Goal: Information Seeking & Learning: Learn about a topic

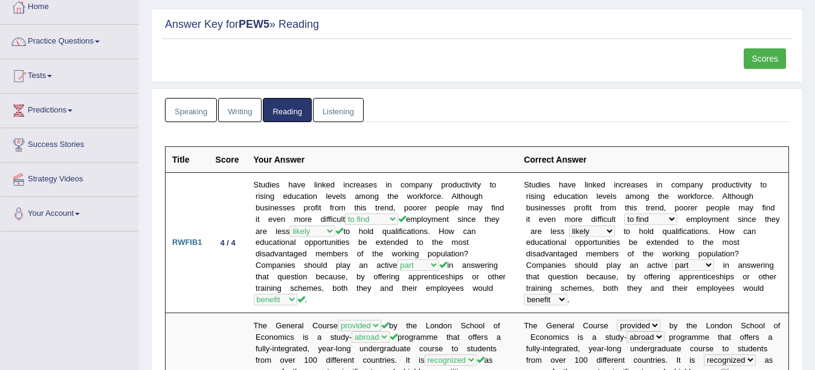
scroll to position [8, 0]
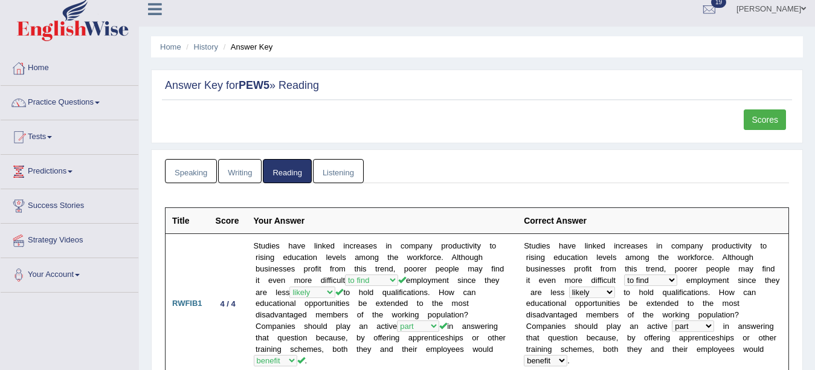
click at [80, 100] on link "Practice Questions" at bounding box center [70, 101] width 138 height 30
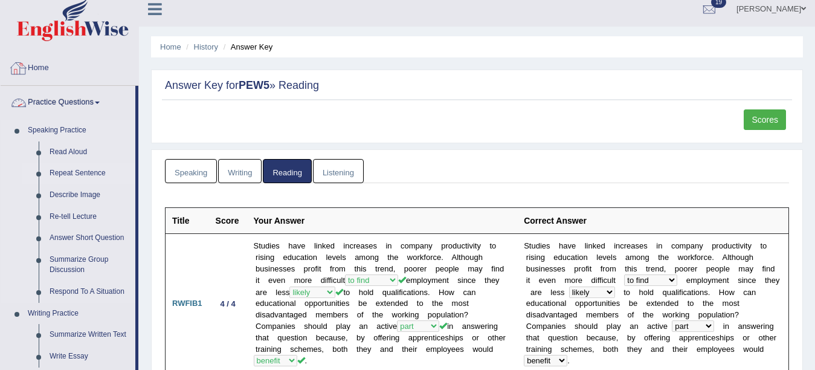
click at [75, 170] on link "Repeat Sentence" at bounding box center [89, 174] width 91 height 22
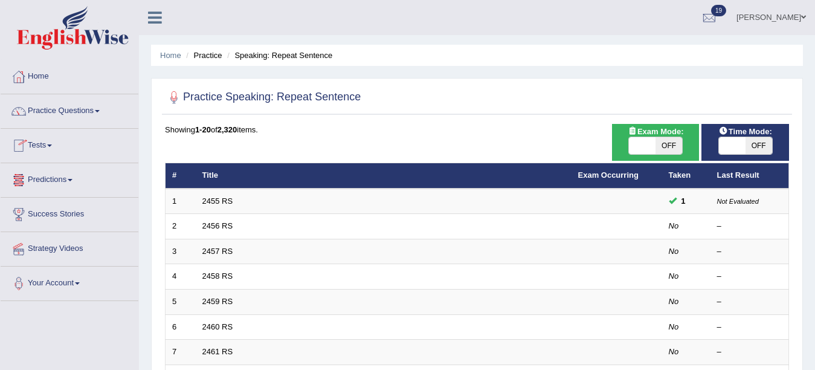
click at [644, 140] on span at bounding box center [642, 145] width 27 height 17
checkbox input "true"
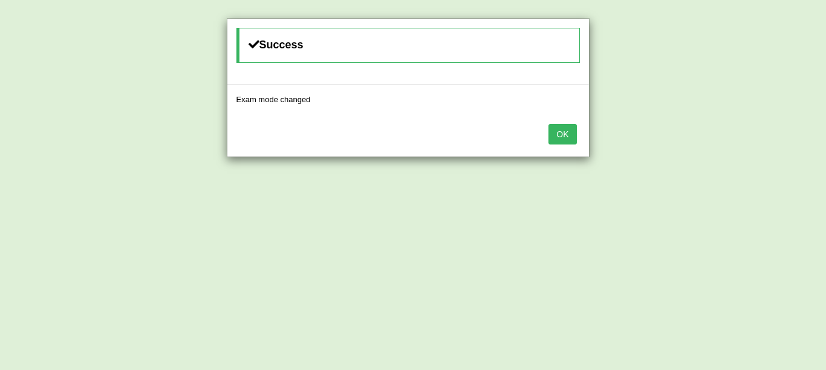
click at [548, 124] on button "OK" at bounding box center [562, 134] width 28 height 21
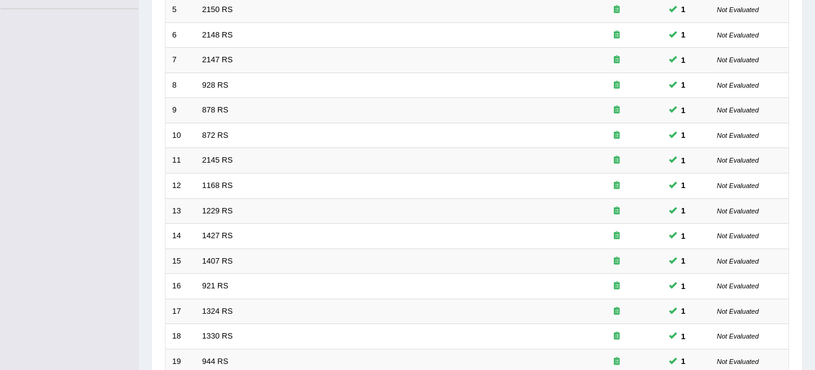
scroll to position [430, 0]
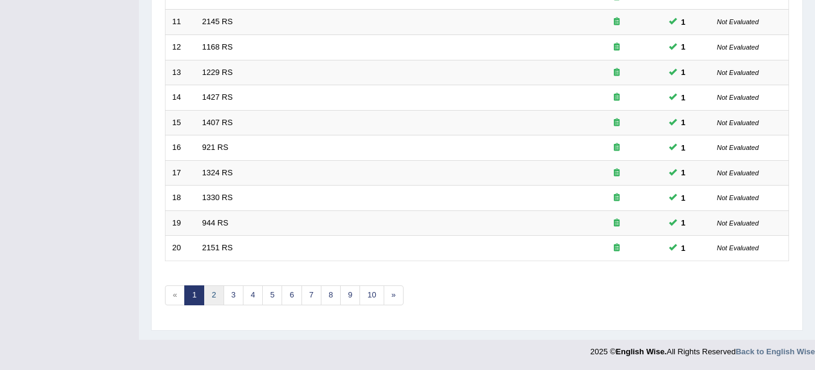
click at [212, 302] on link "2" at bounding box center [214, 295] width 20 height 20
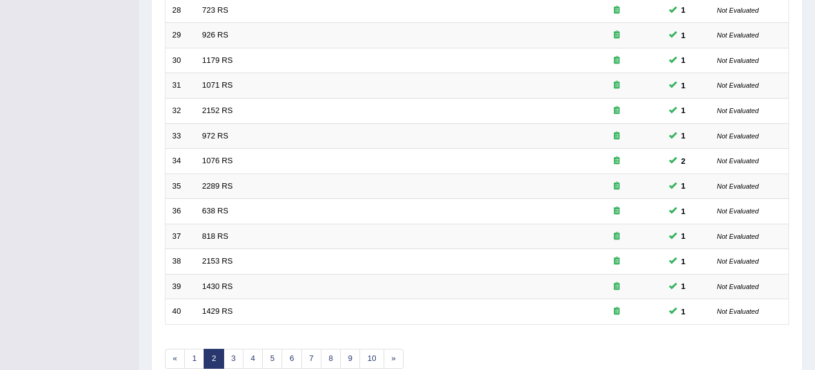
scroll to position [430, 0]
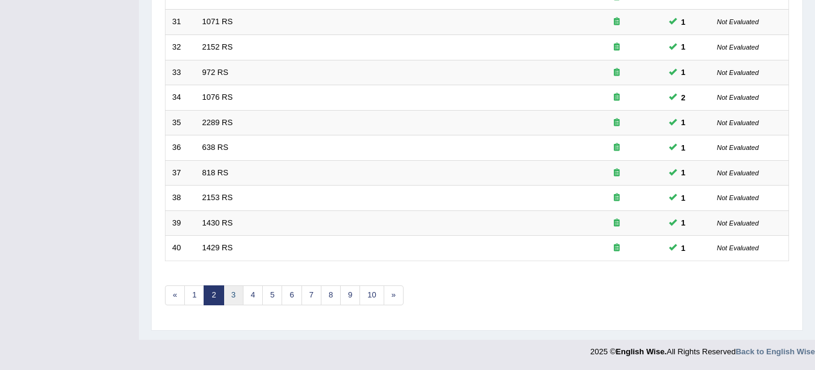
click at [233, 295] on link "3" at bounding box center [234, 295] width 20 height 20
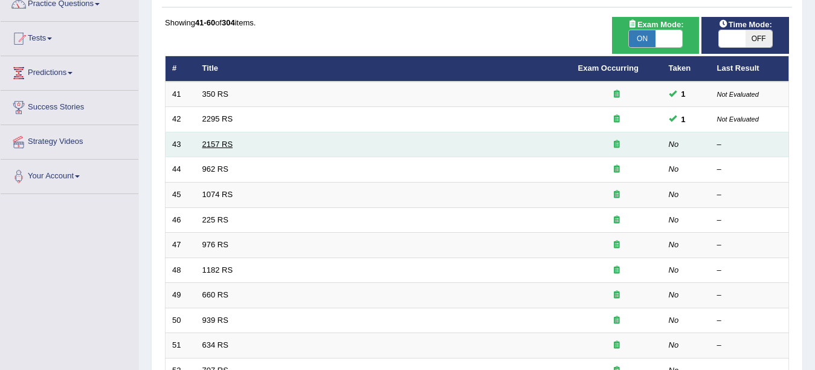
click at [215, 143] on link "2157 RS" at bounding box center [217, 144] width 31 height 9
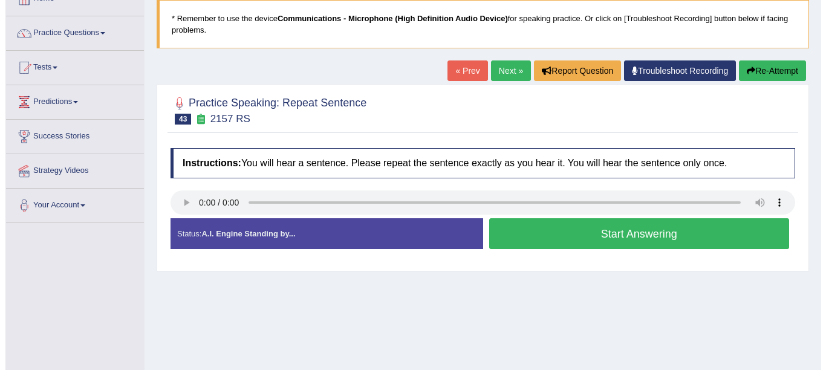
scroll to position [79, 0]
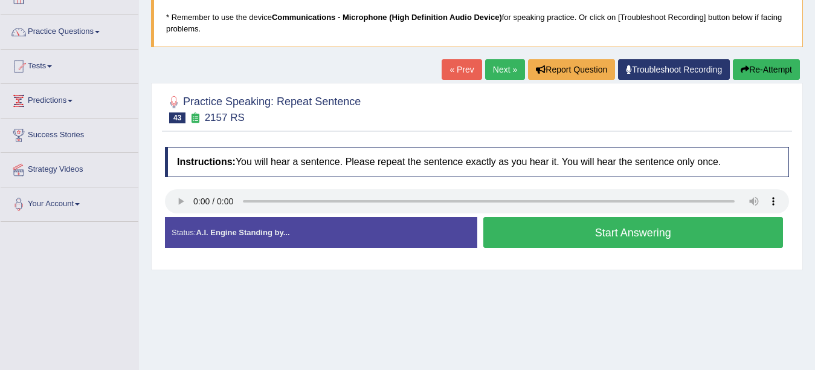
click at [487, 233] on button "Start Answering" at bounding box center [634, 232] width 300 height 31
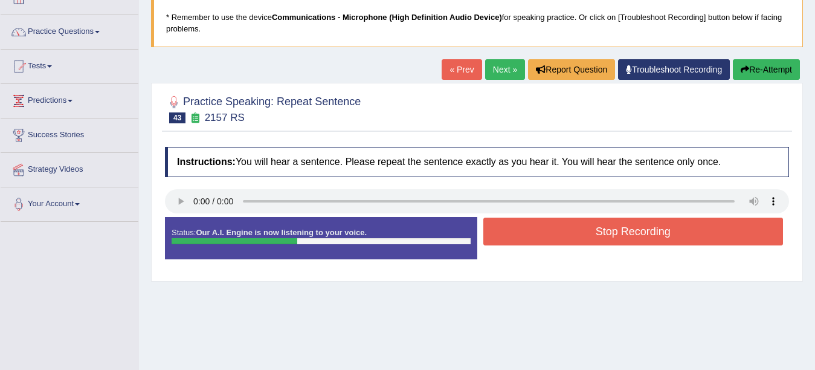
click at [508, 227] on button "Stop Recording" at bounding box center [634, 232] width 300 height 28
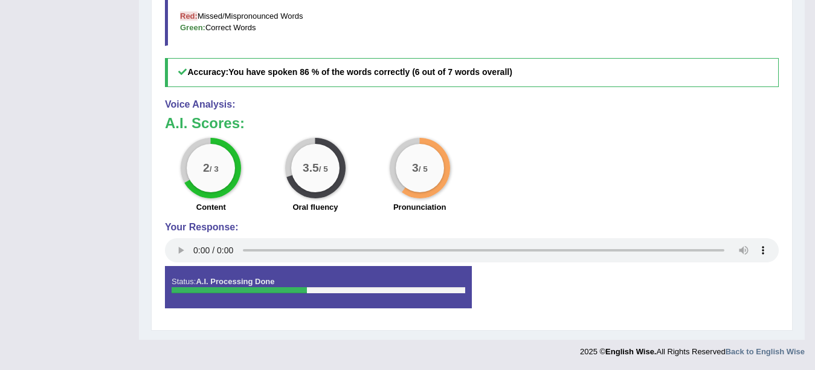
scroll to position [135, 0]
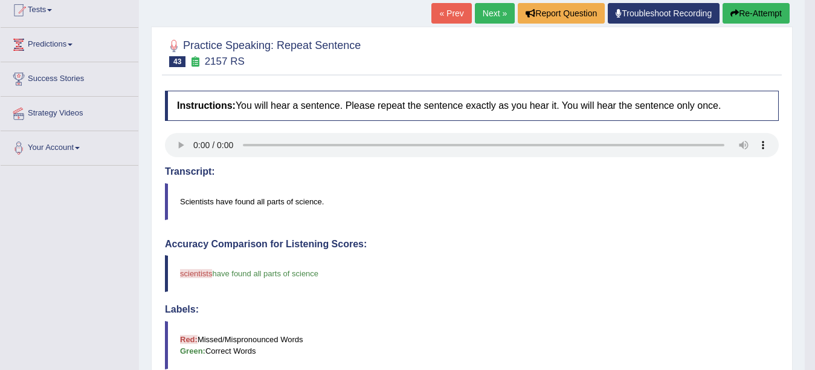
click at [487, 10] on link "Next »" at bounding box center [495, 13] width 40 height 21
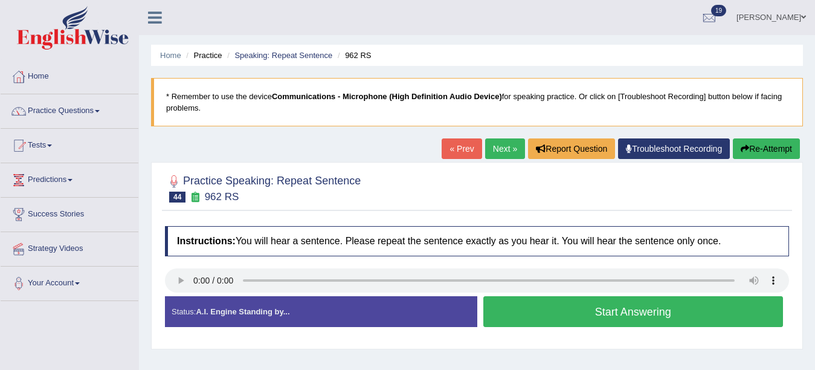
click at [565, 305] on button "Start Answering" at bounding box center [634, 311] width 300 height 31
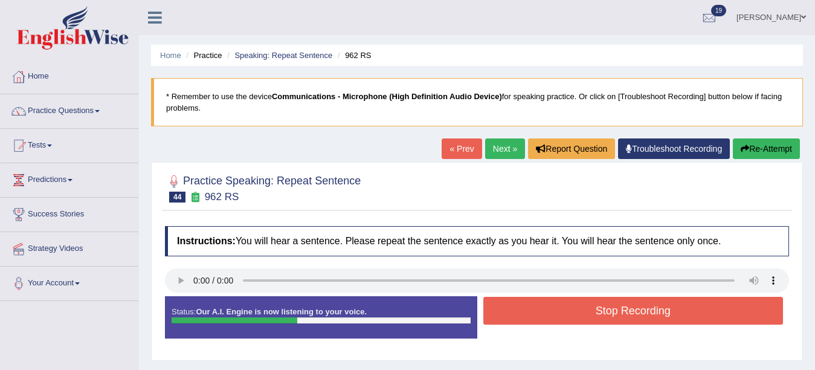
click at [571, 308] on button "Stop Recording" at bounding box center [634, 311] width 300 height 28
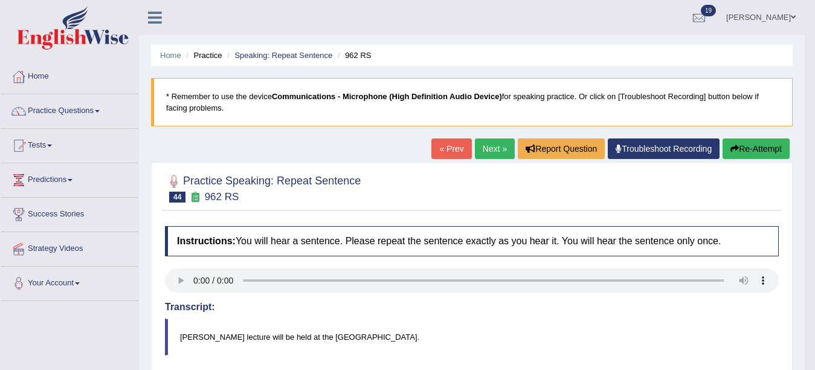
click at [491, 152] on link "Next »" at bounding box center [495, 148] width 40 height 21
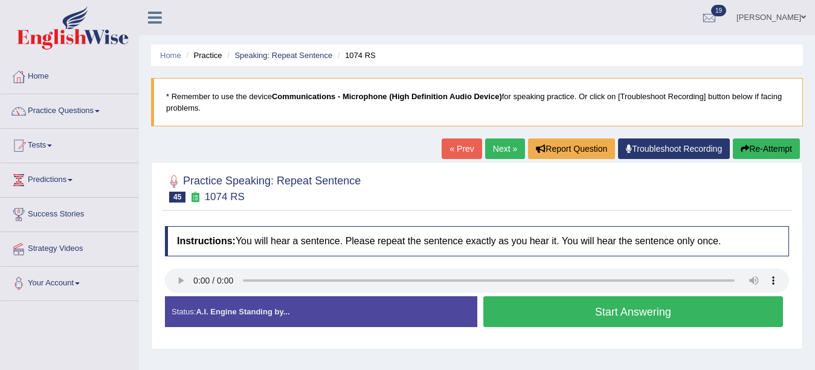
click at [601, 309] on button "Start Answering" at bounding box center [634, 311] width 300 height 31
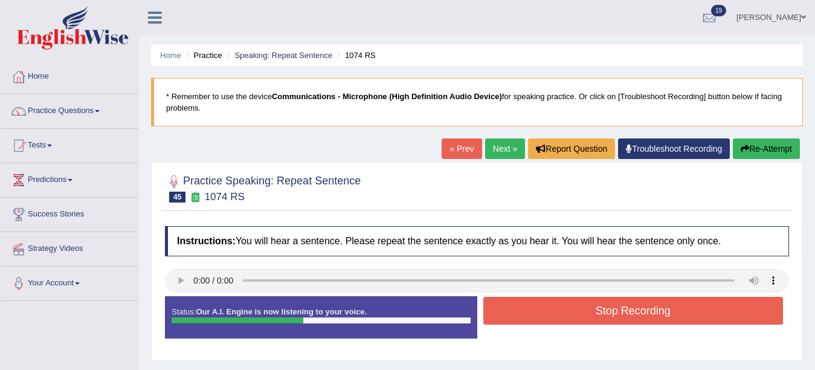
click at [624, 309] on button "Stop Recording" at bounding box center [634, 311] width 300 height 28
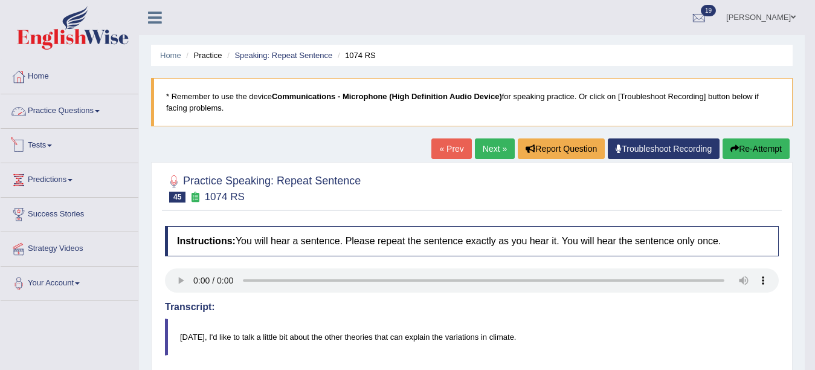
click at [45, 143] on link "Tests" at bounding box center [70, 144] width 138 height 30
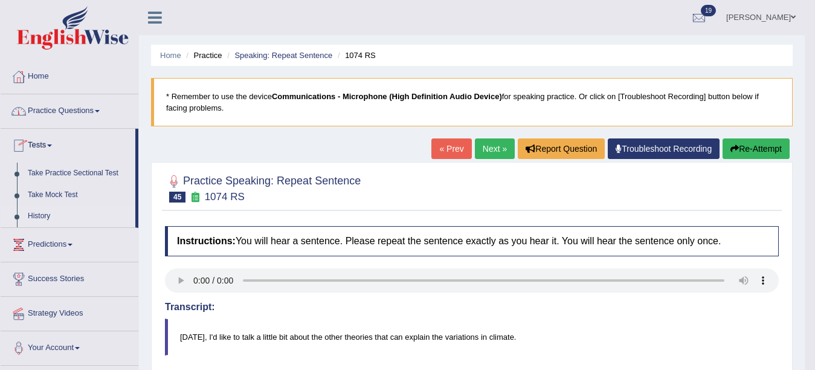
click at [42, 216] on link "History" at bounding box center [78, 217] width 113 height 22
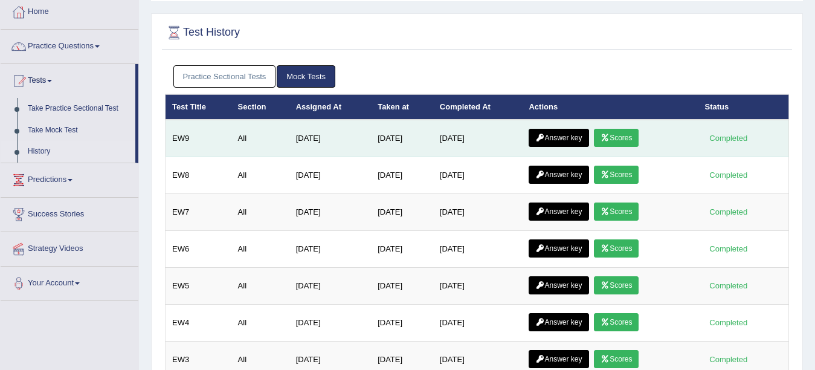
click at [632, 137] on link "Scores" at bounding box center [616, 138] width 45 height 18
click at [545, 135] on icon at bounding box center [540, 137] width 9 height 7
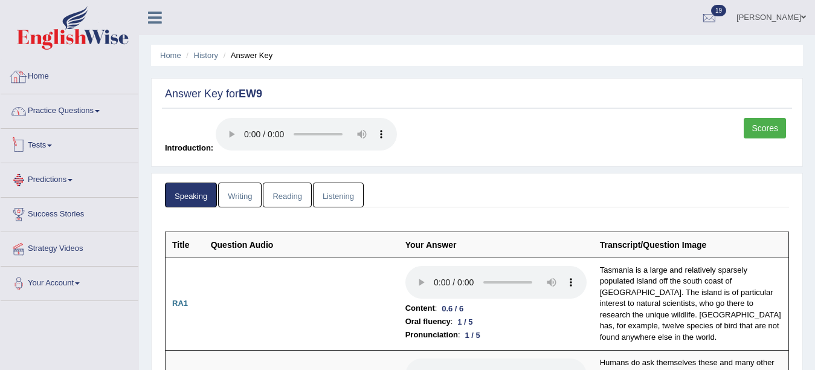
click at [45, 144] on link "Tests" at bounding box center [70, 144] width 138 height 30
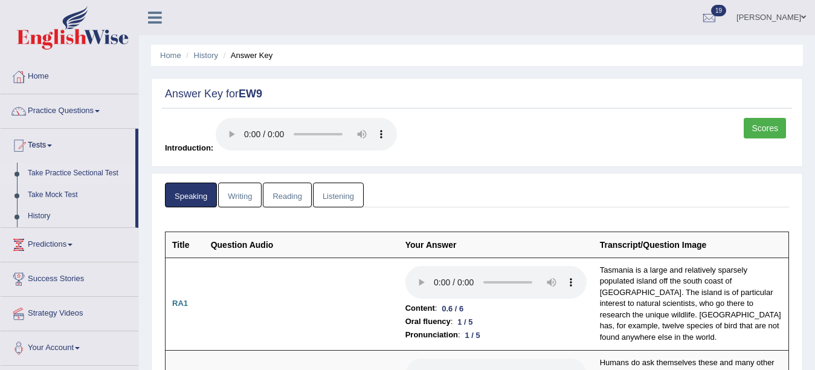
click at [51, 172] on link "Take Practice Sectional Test" at bounding box center [78, 174] width 113 height 22
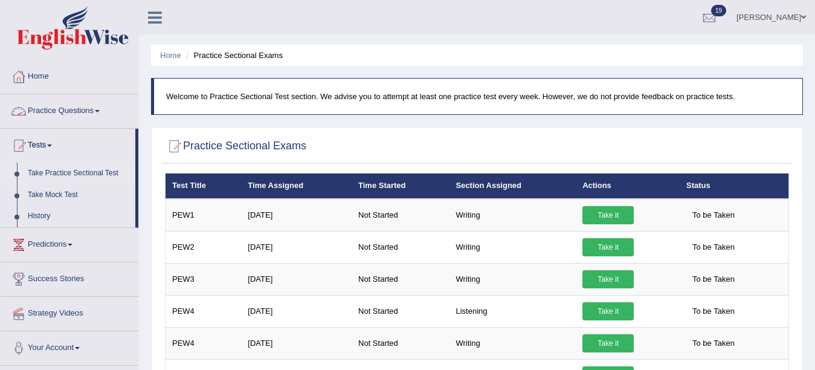
click at [77, 106] on link "Practice Questions" at bounding box center [70, 109] width 138 height 30
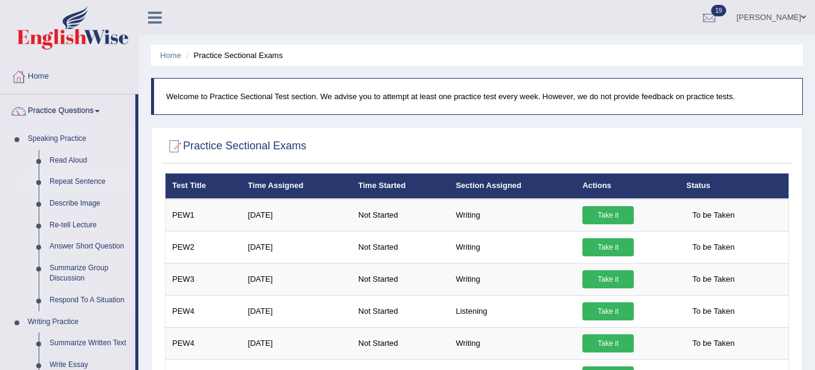
click at [68, 182] on link "Repeat Sentence" at bounding box center [89, 182] width 91 height 22
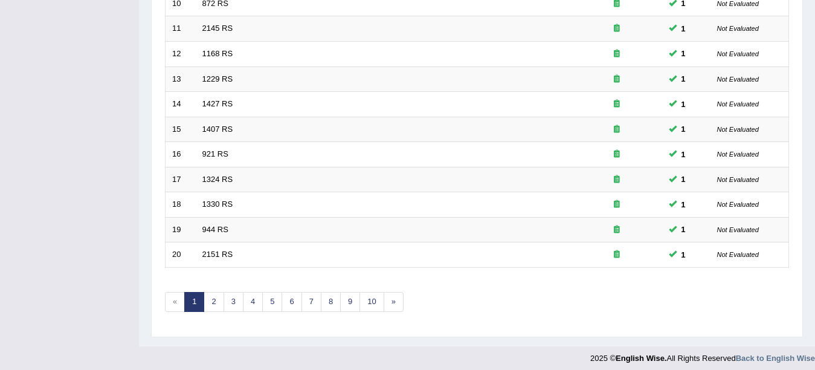
scroll to position [430, 0]
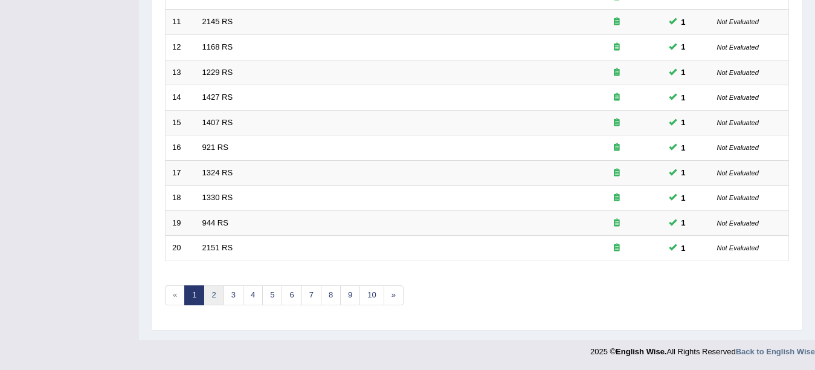
click at [216, 293] on link "2" at bounding box center [214, 295] width 20 height 20
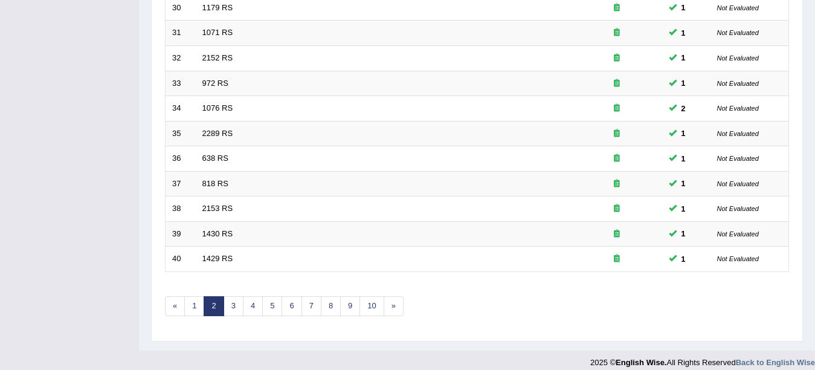
scroll to position [412, 0]
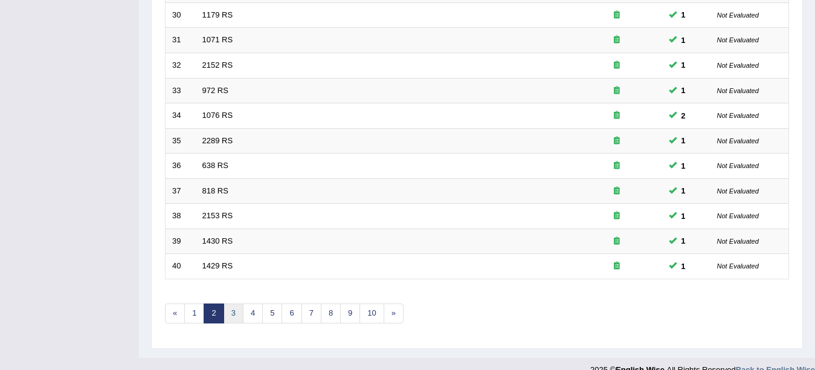
click at [234, 315] on link "3" at bounding box center [234, 313] width 20 height 20
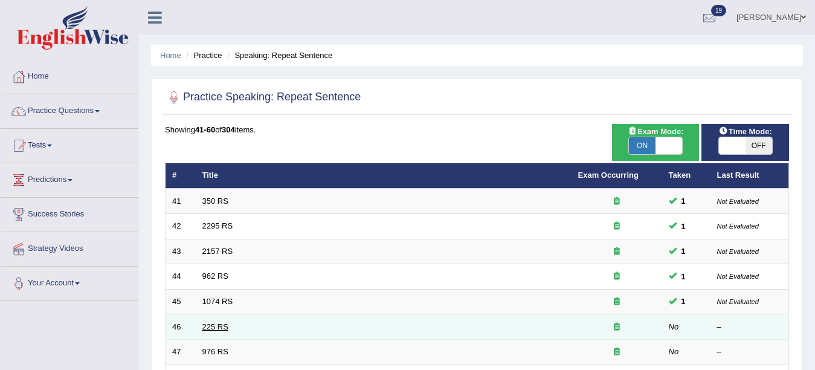
click at [221, 326] on link "225 RS" at bounding box center [215, 326] width 26 height 9
